Goal: Task Accomplishment & Management: Manage account settings

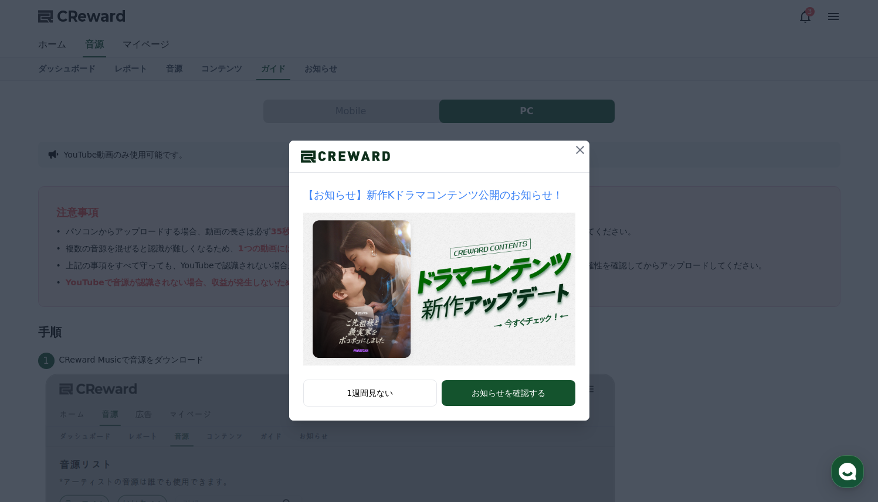
click at [580, 148] on icon at bounding box center [580, 150] width 14 height 14
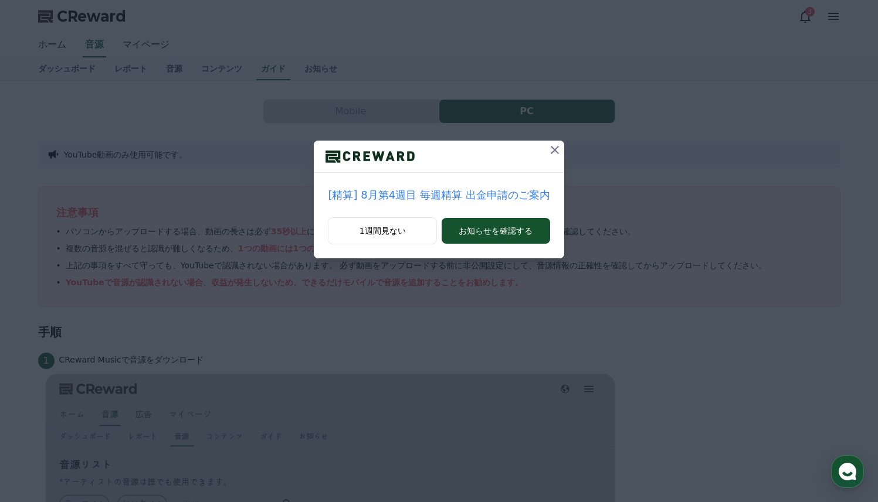
click at [552, 151] on icon at bounding box center [555, 150] width 14 height 14
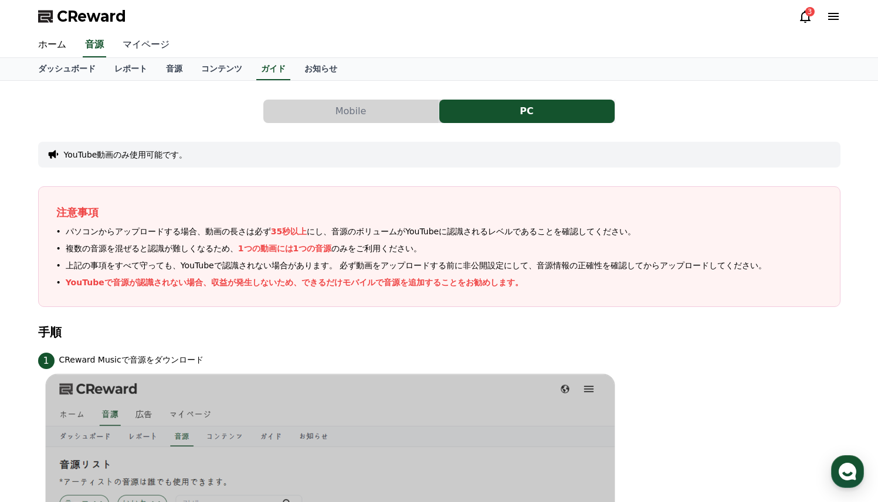
click at [152, 52] on link "マイページ" at bounding box center [146, 45] width 66 height 25
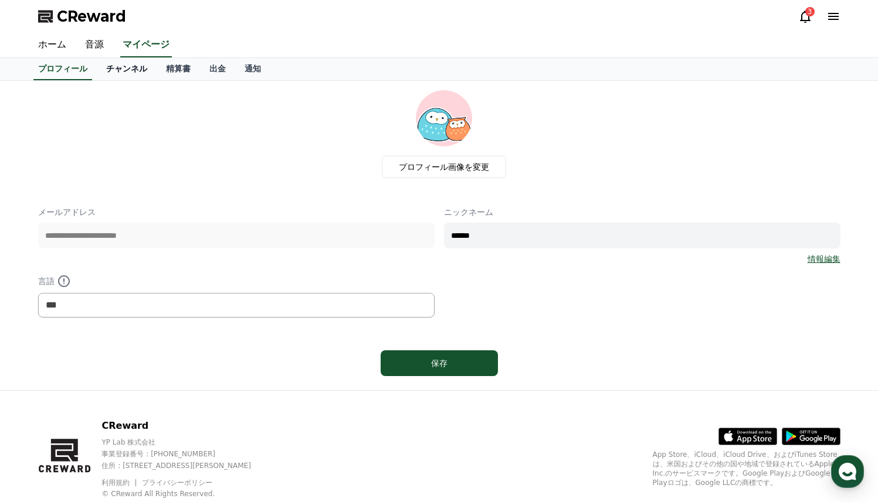
click at [128, 74] on link "チャンネル" at bounding box center [127, 69] width 60 height 22
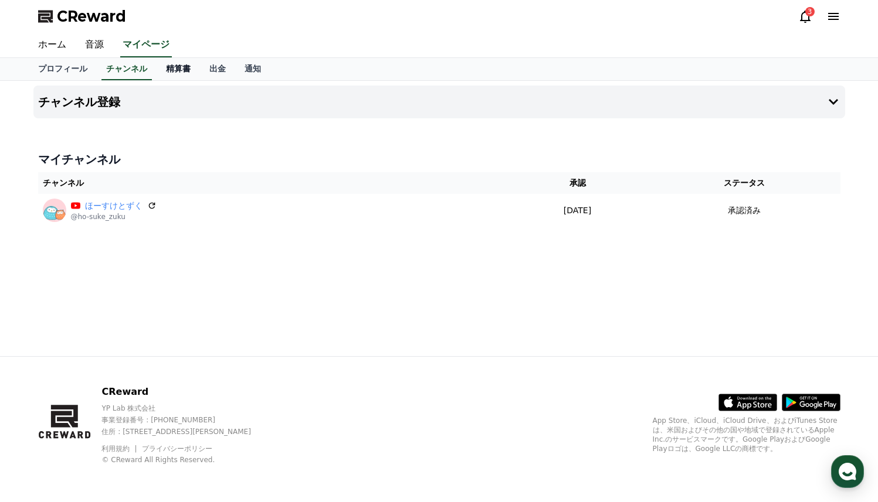
click at [169, 67] on link "精算書" at bounding box center [178, 69] width 43 height 22
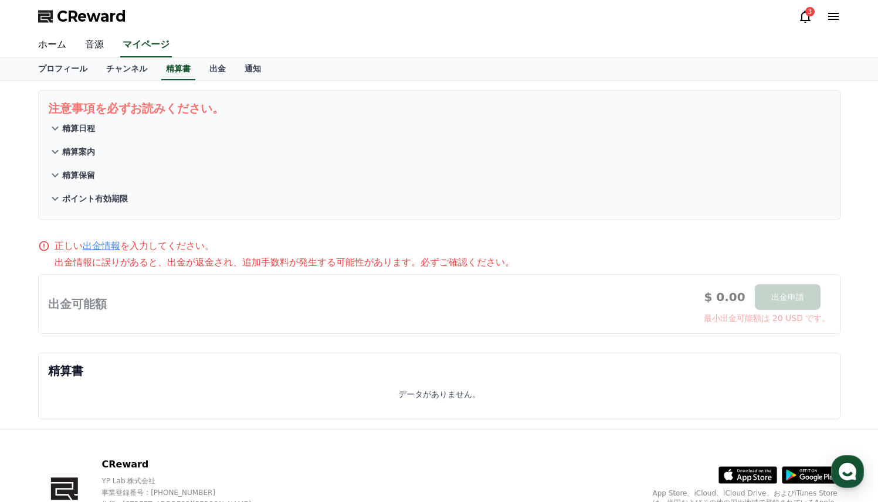
click at [82, 43] on link "音源" at bounding box center [95, 45] width 38 height 25
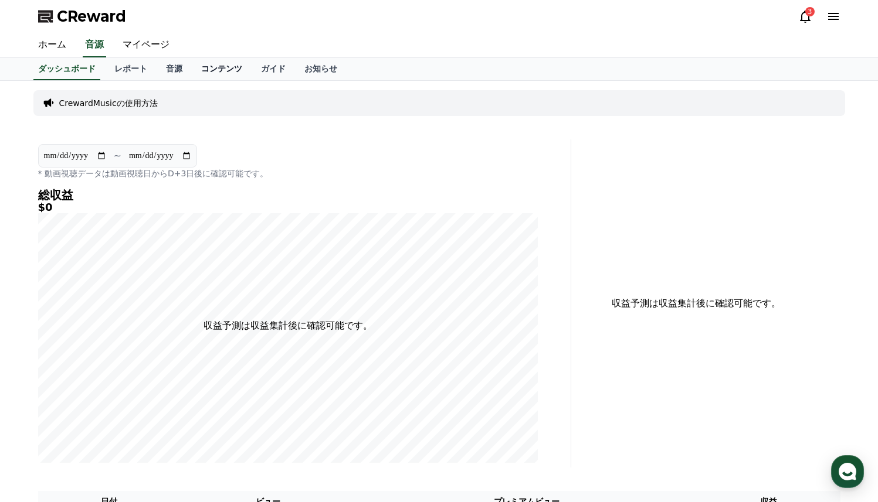
click at [217, 73] on link "コンテンツ" at bounding box center [222, 69] width 60 height 22
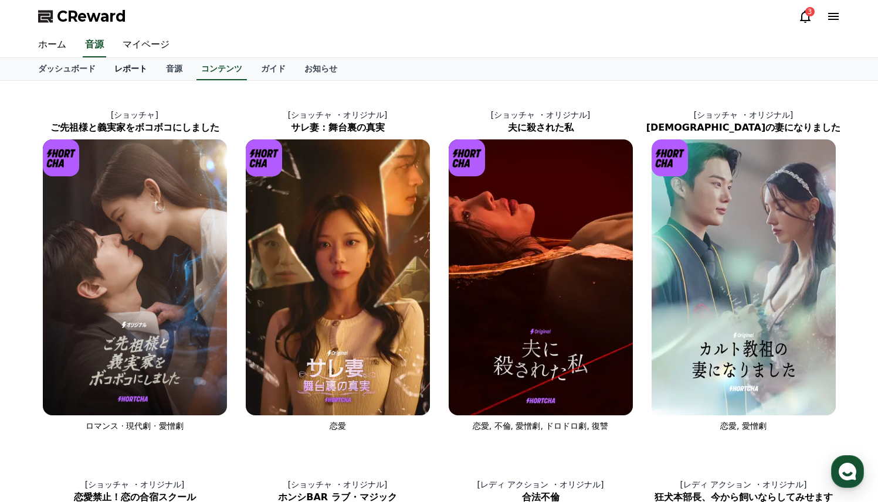
click at [125, 73] on link "レポート" at bounding box center [131, 69] width 52 height 22
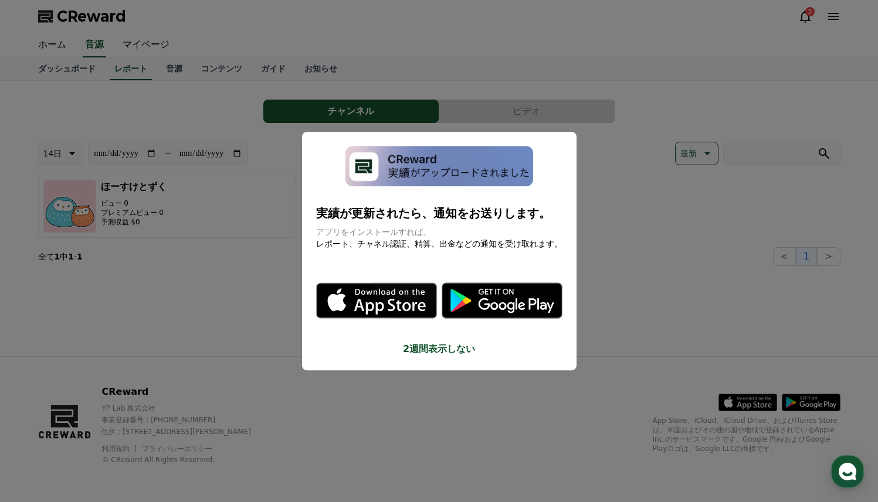
click at [645, 236] on button "close modal" at bounding box center [439, 251] width 878 height 502
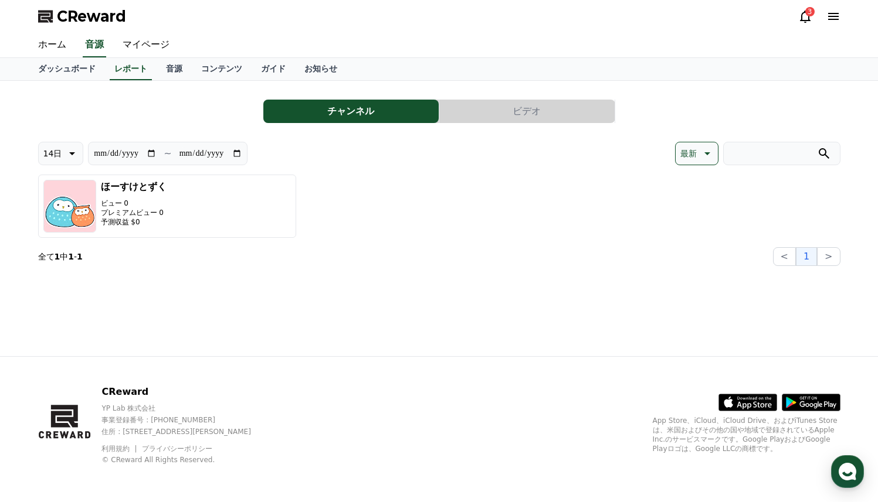
click at [530, 119] on button "ビデオ" at bounding box center [526, 111] width 175 height 23
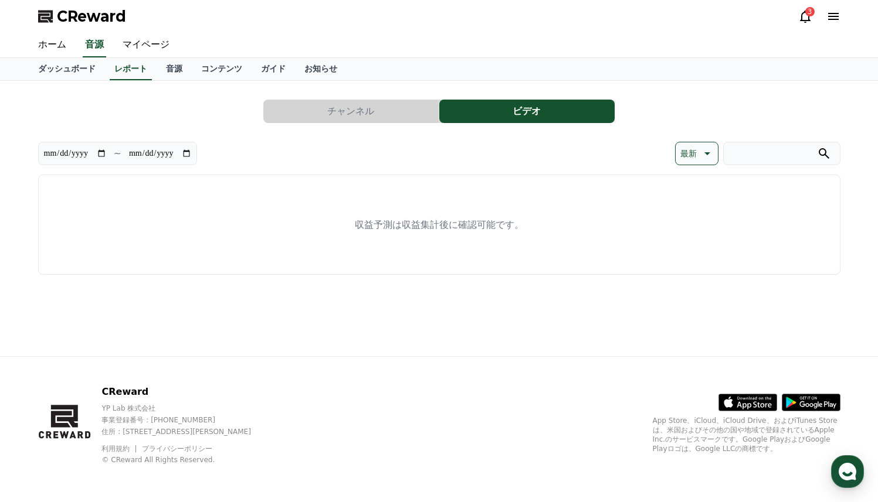
click at [385, 112] on button "チャンネル" at bounding box center [350, 111] width 175 height 23
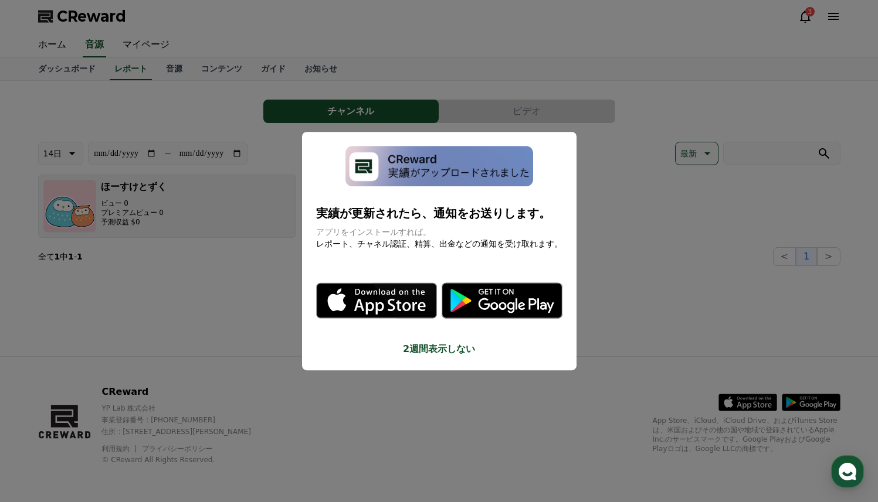
click at [284, 208] on button "close modal" at bounding box center [439, 251] width 878 height 502
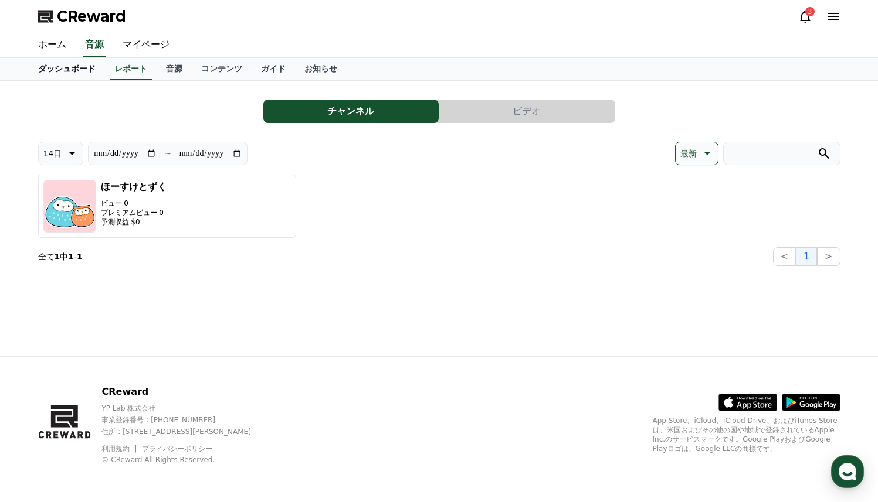
click at [82, 64] on link "ダッシュボード" at bounding box center [67, 69] width 76 height 22
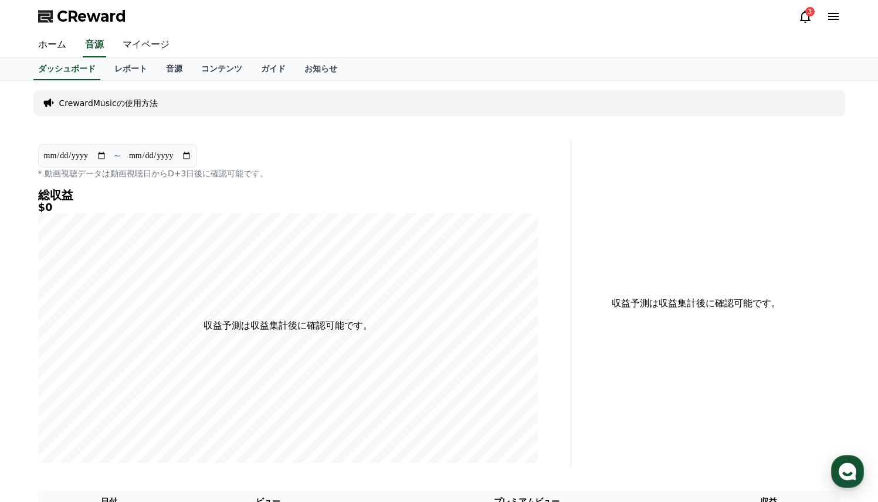
click at [151, 42] on link "マイページ" at bounding box center [146, 45] width 66 height 25
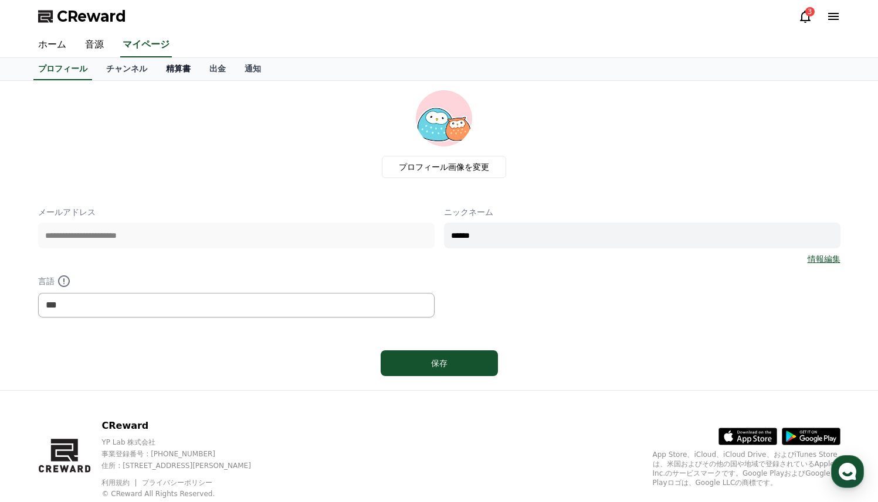
click at [179, 75] on link "精算書" at bounding box center [178, 69] width 43 height 22
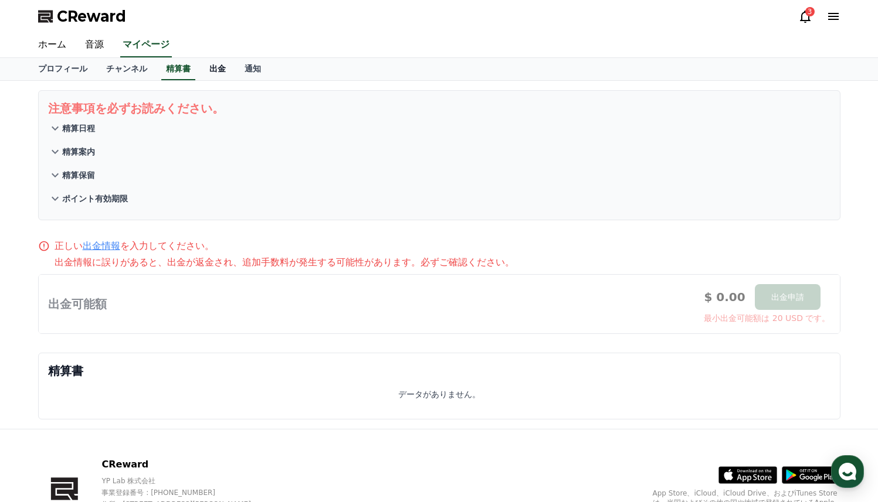
click at [221, 73] on link "出金" at bounding box center [217, 69] width 35 height 22
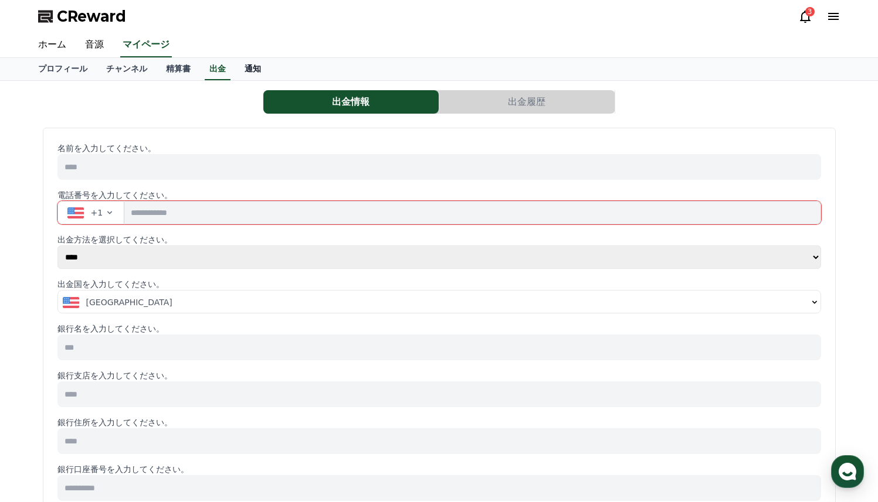
click at [254, 66] on link "通知" at bounding box center [252, 69] width 35 height 22
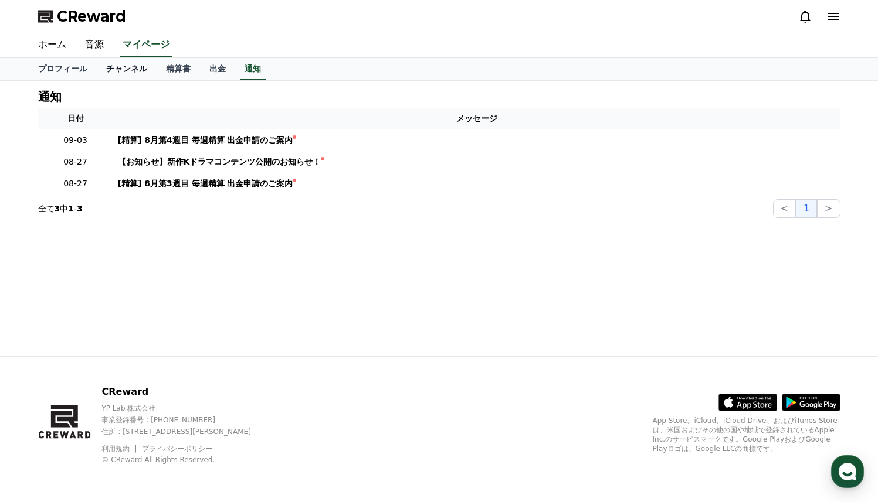
click at [135, 74] on link "チャンネル" at bounding box center [127, 69] width 60 height 22
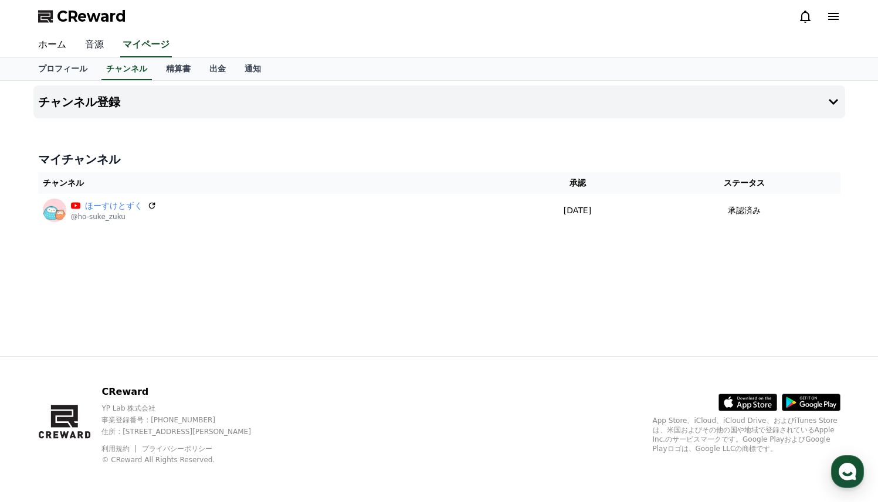
click at [92, 42] on link "音源" at bounding box center [95, 45] width 38 height 25
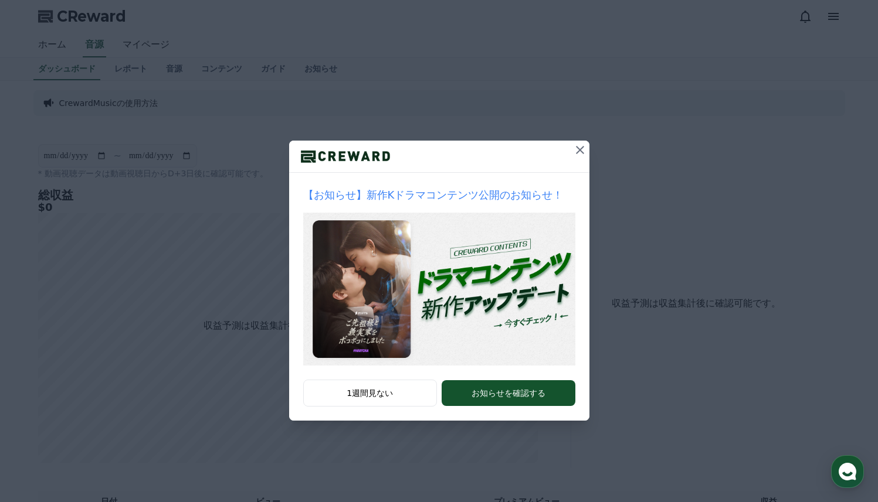
click at [256, 268] on div "【お知らせ】新作Kドラマコンテンツ公開のお知らせ！ 1週間見ない お知らせを確認する" at bounding box center [439, 220] width 878 height 440
click at [583, 153] on icon at bounding box center [580, 150] width 14 height 14
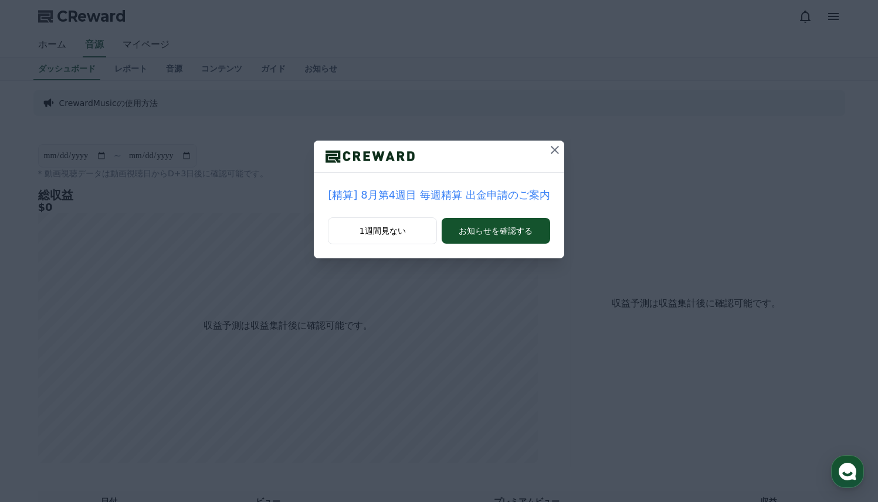
click at [549, 147] on icon at bounding box center [555, 150] width 14 height 14
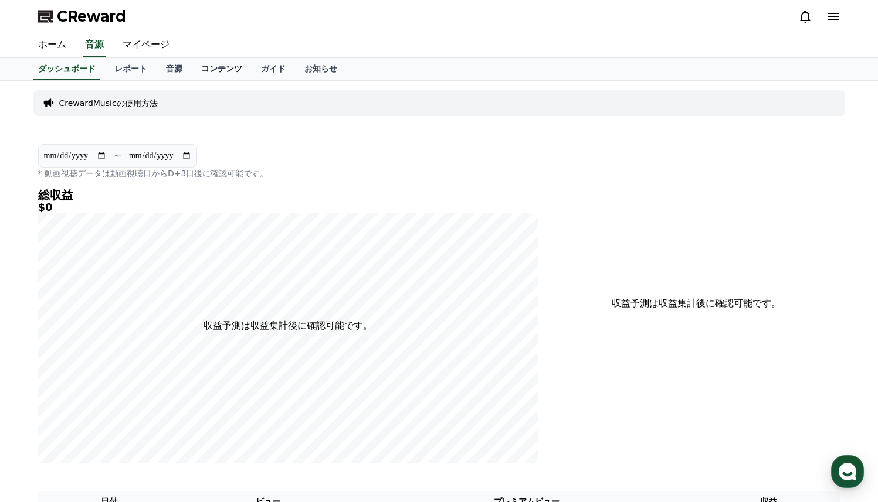
click at [225, 72] on link "コンテンツ" at bounding box center [222, 69] width 60 height 22
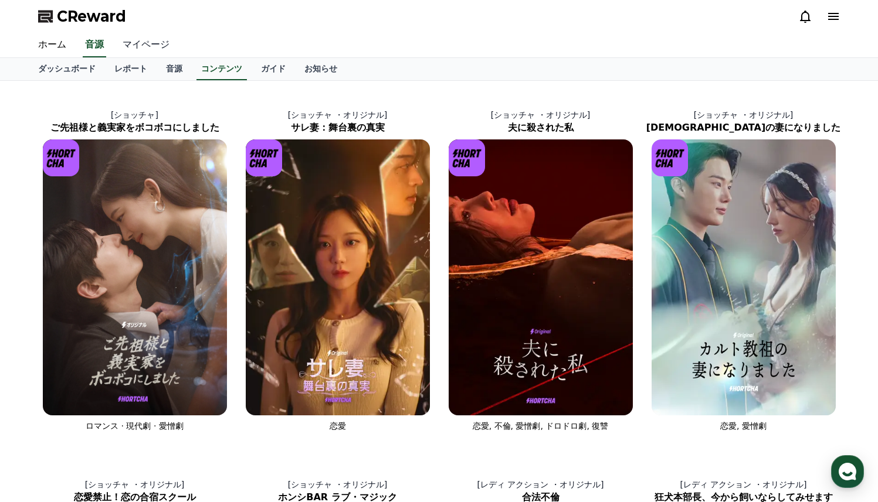
click at [131, 53] on link "マイページ" at bounding box center [146, 45] width 66 height 25
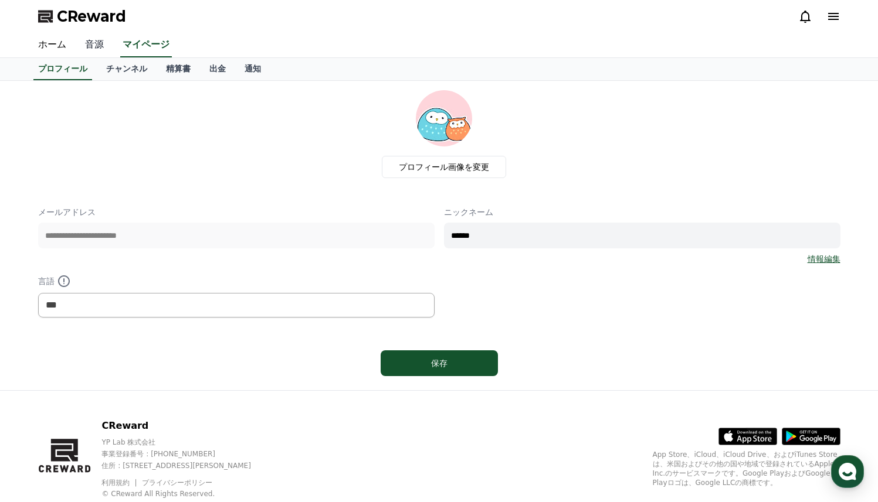
click at [97, 51] on link "音源" at bounding box center [95, 45] width 38 height 25
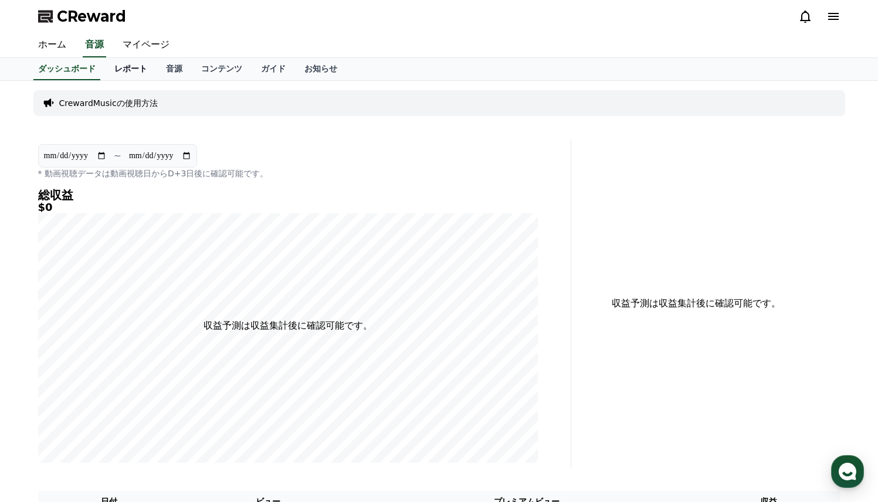
click at [117, 64] on link "レポート" at bounding box center [131, 69] width 52 height 22
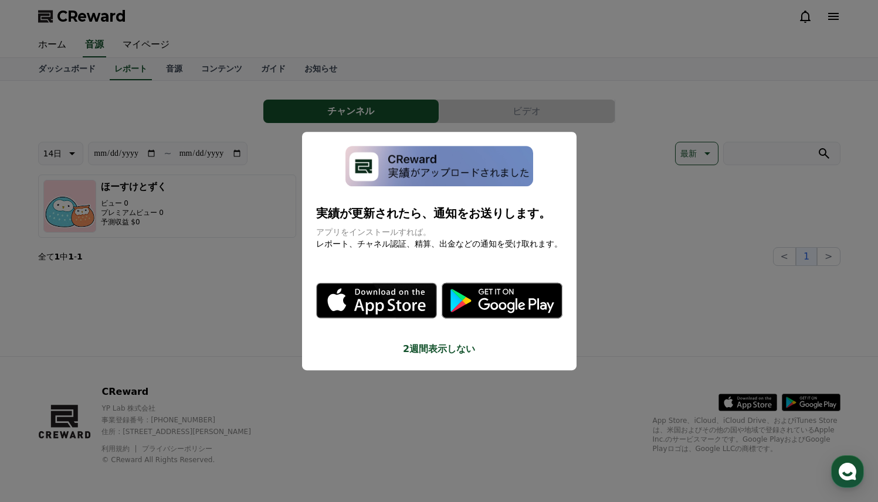
click at [137, 52] on button "close modal" at bounding box center [439, 251] width 878 height 502
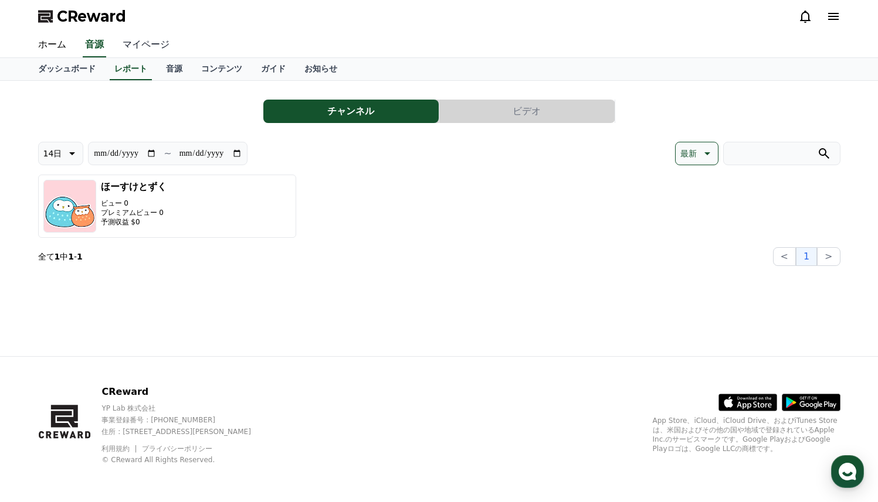
click at [137, 52] on link "マイページ" at bounding box center [146, 45] width 66 height 25
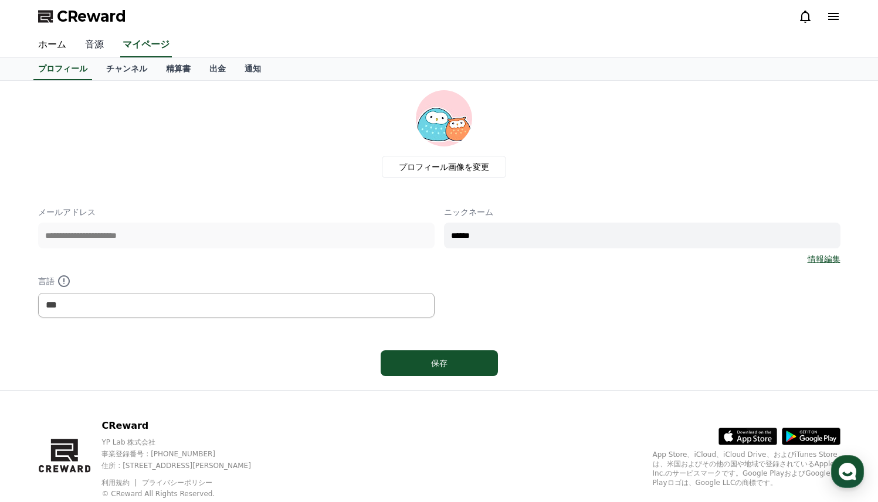
click at [92, 50] on link "音源" at bounding box center [95, 45] width 38 height 25
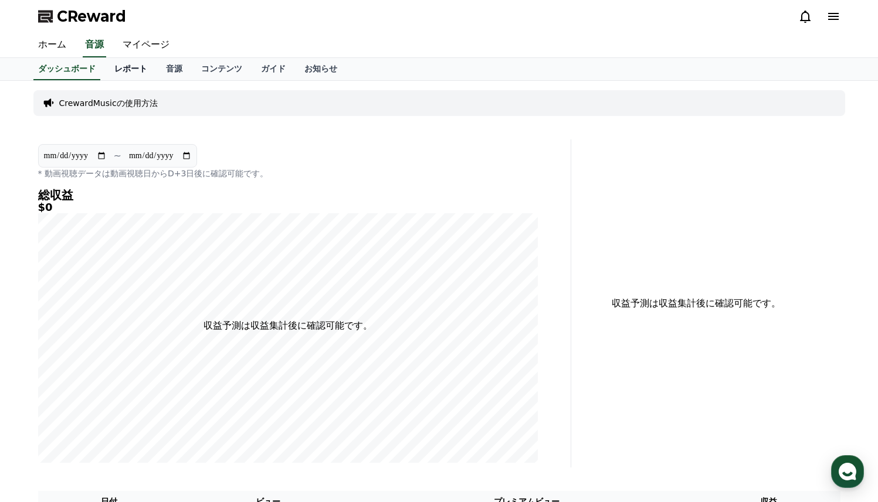
click at [127, 68] on link "レポート" at bounding box center [131, 69] width 52 height 22
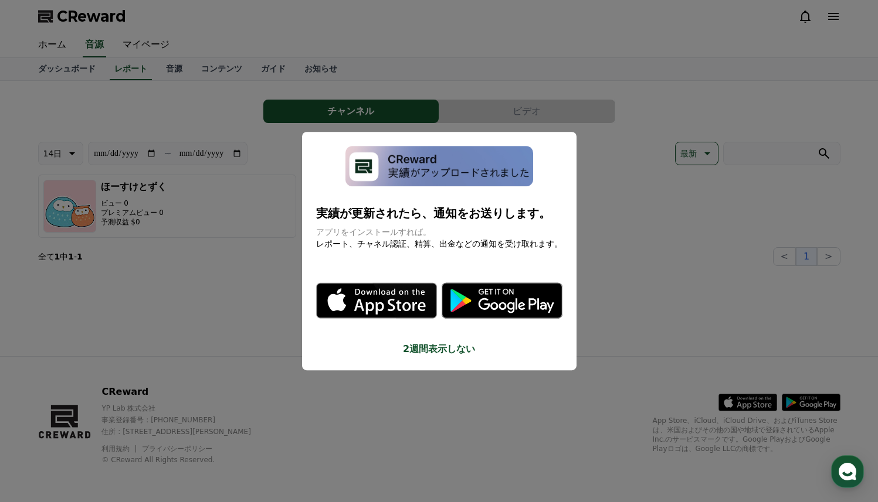
click at [498, 117] on button "close modal" at bounding box center [439, 251] width 878 height 502
click at [498, 117] on button "ビデオ" at bounding box center [526, 111] width 175 height 23
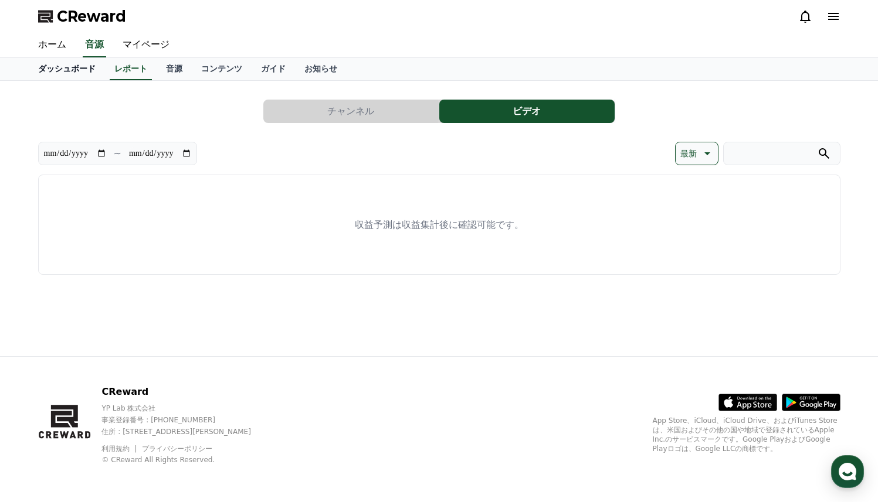
click at [73, 73] on link "ダッシュボード" at bounding box center [67, 69] width 76 height 22
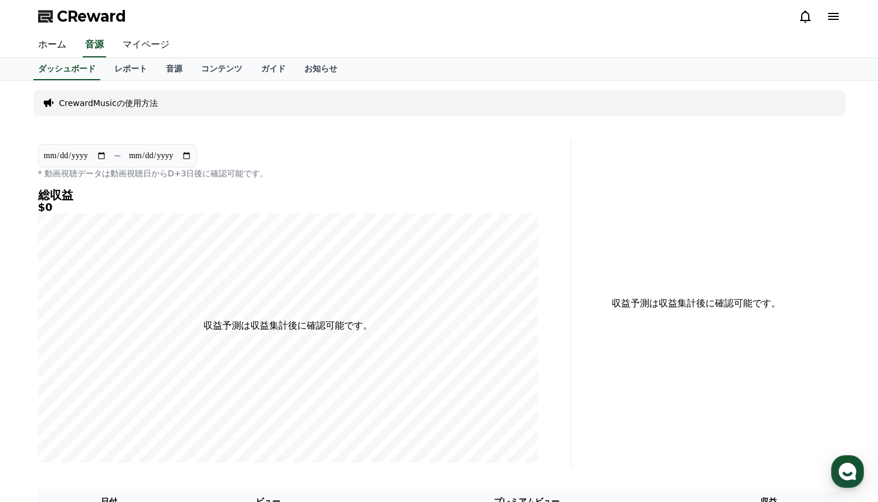
click at [151, 39] on link "マイページ" at bounding box center [146, 45] width 66 height 25
